Goal: Find specific page/section: Find specific page/section

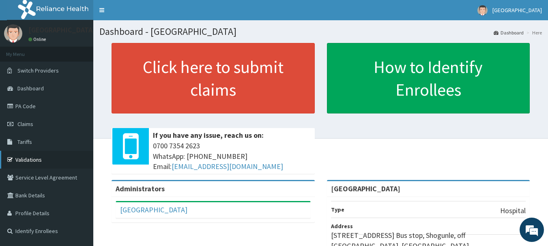
click at [38, 160] on link "Validations" at bounding box center [46, 160] width 93 height 18
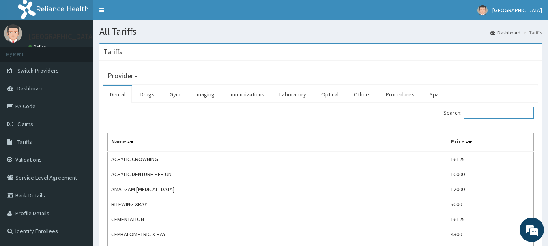
click at [485, 111] on input "Search:" at bounding box center [499, 113] width 70 height 12
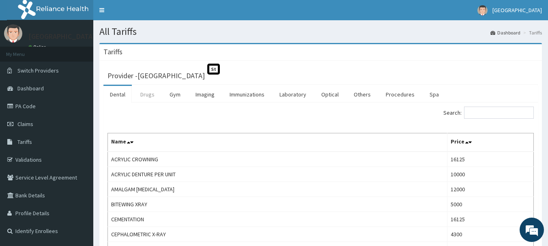
click at [144, 95] on link "Drugs" at bounding box center [147, 94] width 27 height 17
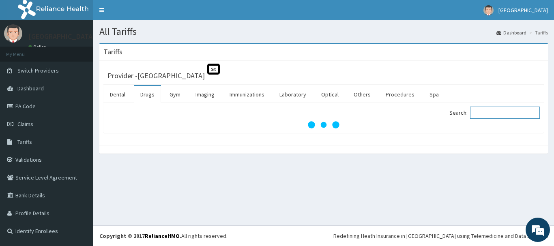
click at [494, 110] on input "Search:" at bounding box center [505, 113] width 70 height 12
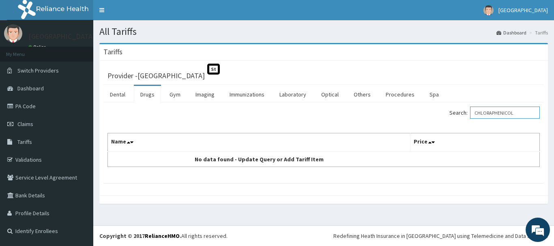
click at [498, 111] on input "CHLORAPHENICOL" at bounding box center [505, 113] width 70 height 12
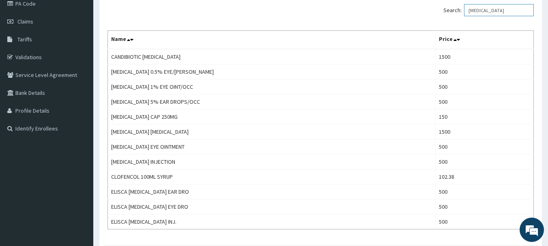
scroll to position [103, 0]
click at [517, 9] on input "CHLORAMPHENICOL" at bounding box center [499, 9] width 70 height 12
type input "C"
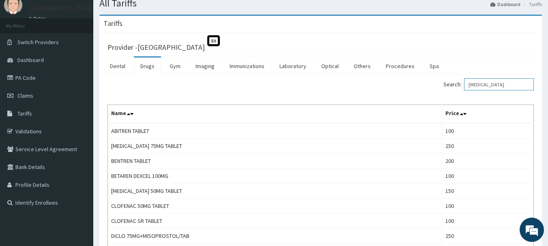
scroll to position [0, 0]
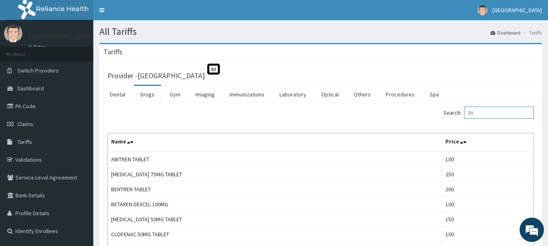
type input "D"
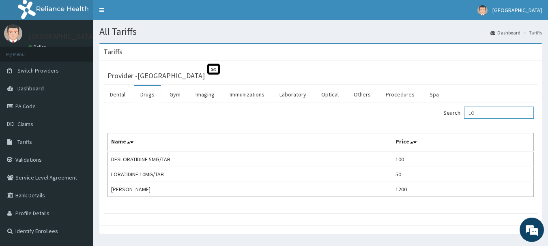
type input "L"
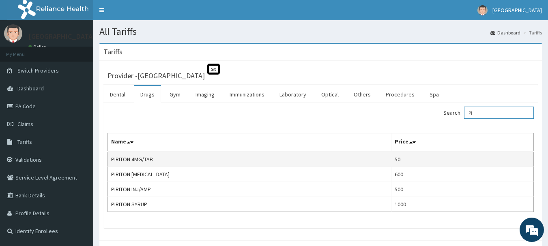
type input "P"
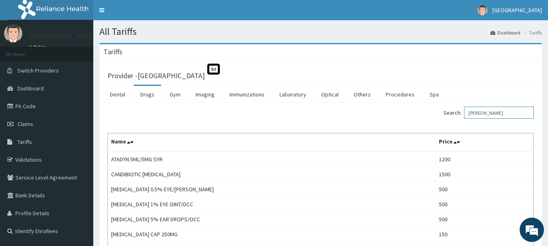
click at [497, 112] on input "LORA" at bounding box center [499, 113] width 70 height 12
type input "L"
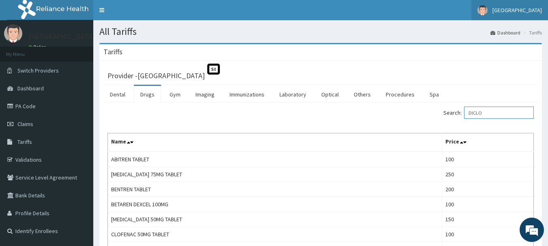
type input "DICLO"
